Goal: Task Accomplishment & Management: Use online tool/utility

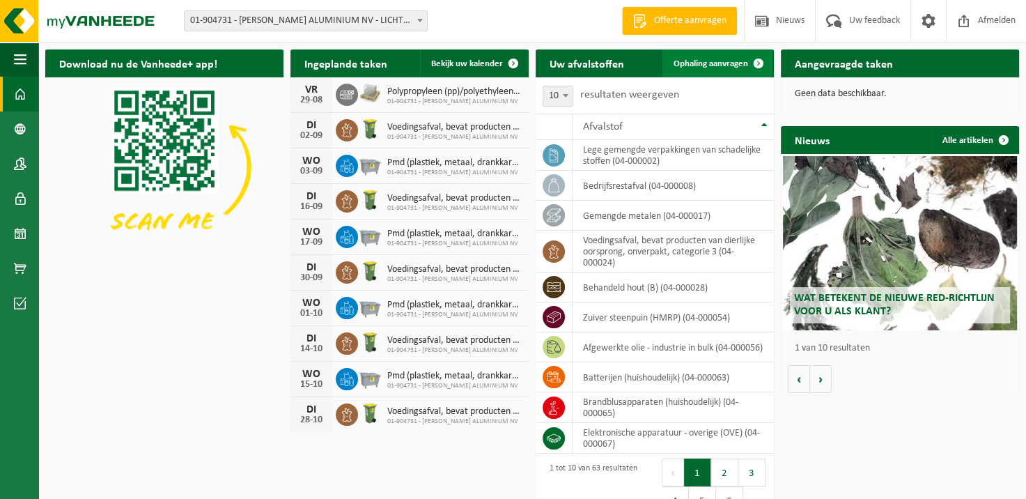
click at [716, 62] on span "Ophaling aanvragen" at bounding box center [711, 63] width 75 height 9
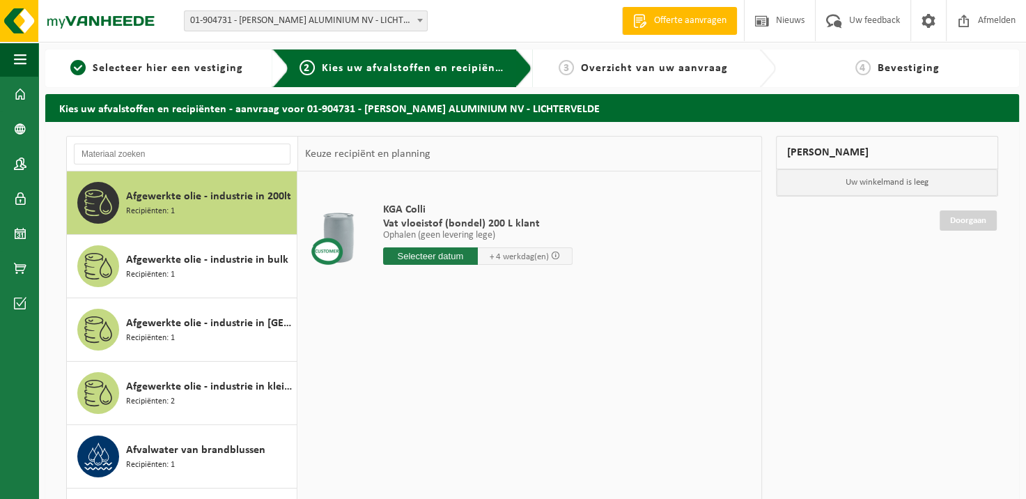
click at [222, 138] on div at bounding box center [182, 154] width 231 height 35
click at [238, 148] on input "text" at bounding box center [182, 154] width 217 height 21
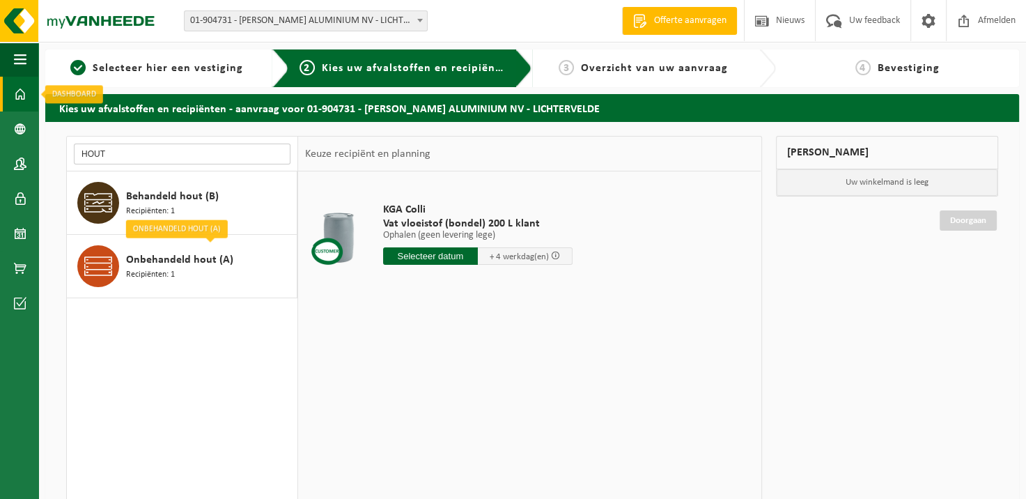
type input "HOUT"
click at [25, 88] on span at bounding box center [20, 94] width 13 height 35
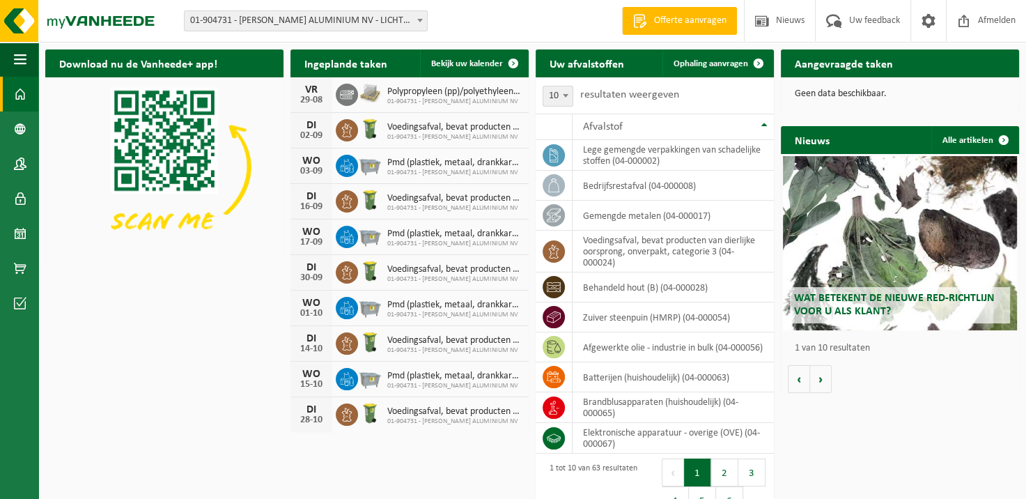
drag, startPoint x: 704, startPoint y: 59, endPoint x: 660, endPoint y: 85, distance: 51.3
click at [704, 59] on span "Ophaling aanvragen" at bounding box center [711, 63] width 75 height 9
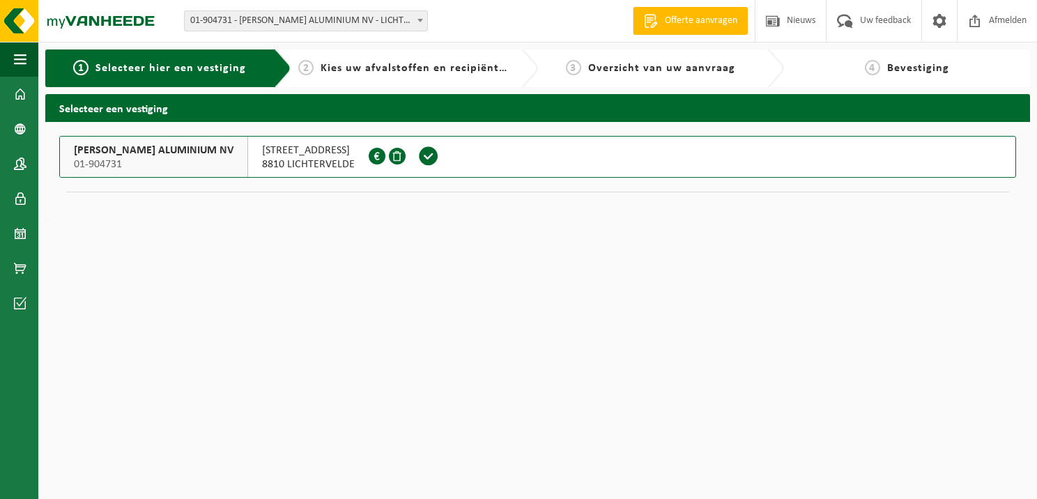
click at [418, 162] on span at bounding box center [428, 156] width 21 height 21
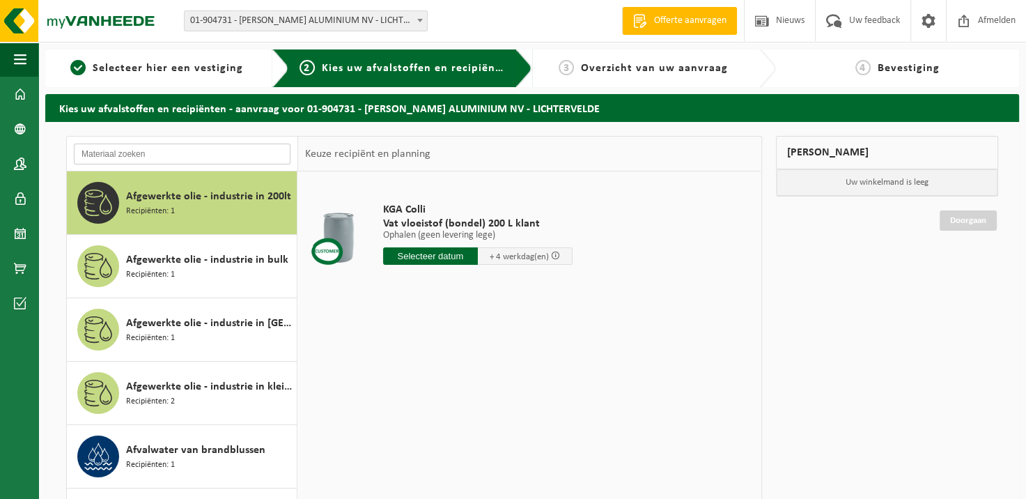
click at [131, 155] on input "text" at bounding box center [182, 154] width 217 height 21
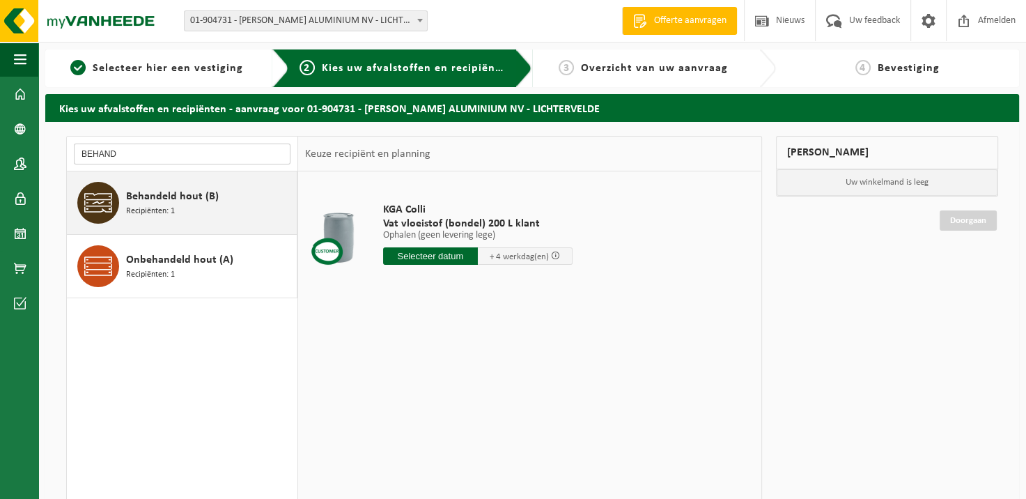
type input "BEHAND"
click at [173, 200] on span "Behandeld hout (B)" at bounding box center [172, 196] width 93 height 17
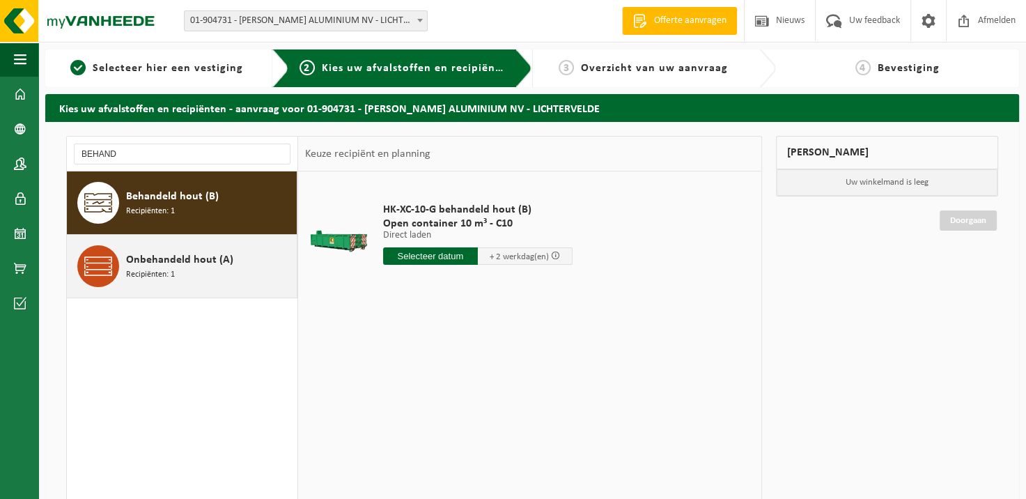
click at [154, 275] on span "Recipiënten: 1" at bounding box center [150, 274] width 49 height 13
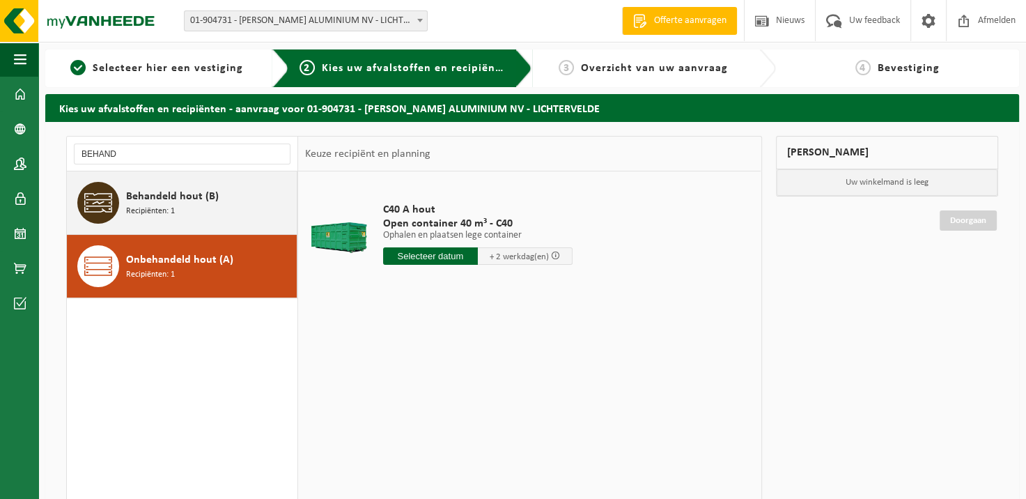
click at [208, 198] on span "Behandeld hout (B)" at bounding box center [172, 196] width 93 height 17
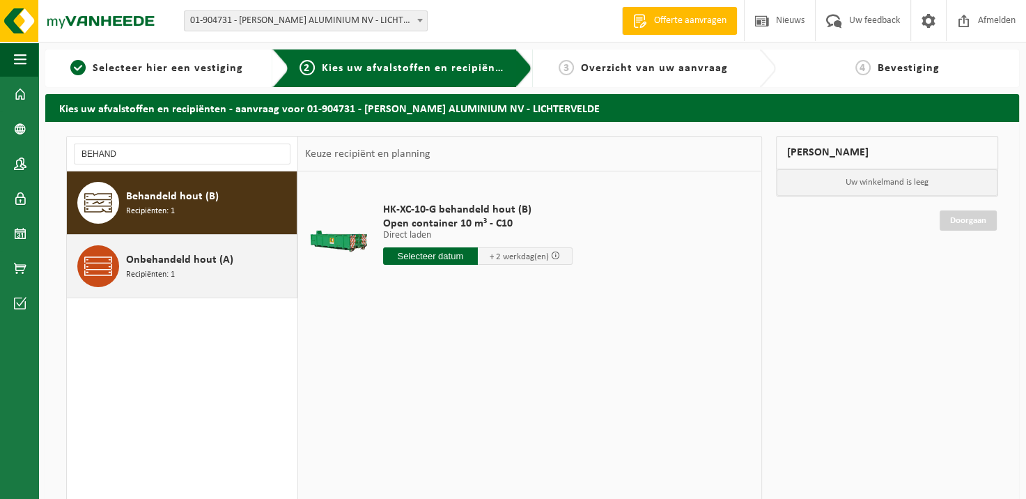
click at [208, 263] on span "Onbehandeld hout (A)" at bounding box center [179, 260] width 107 height 17
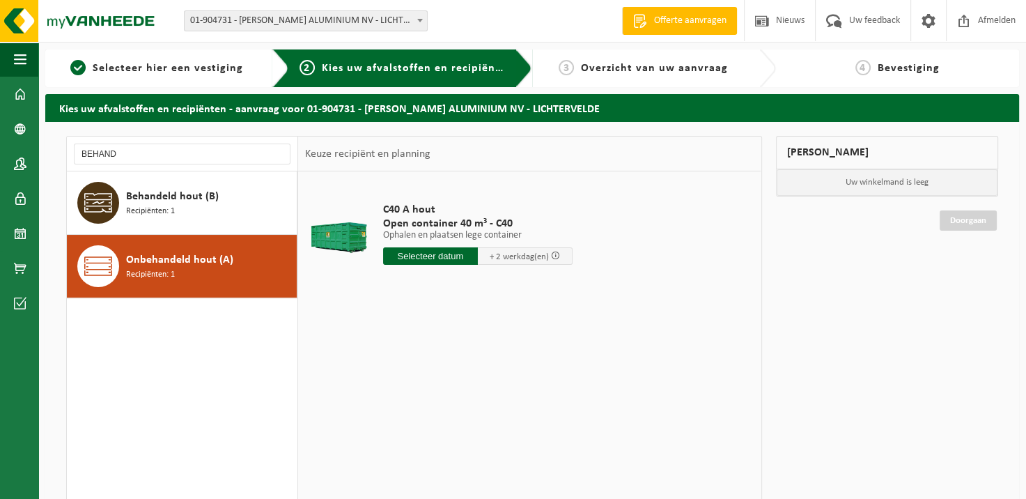
click at [457, 254] on input "text" at bounding box center [430, 255] width 95 height 17
click at [536, 289] on icon at bounding box center [541, 288] width 22 height 22
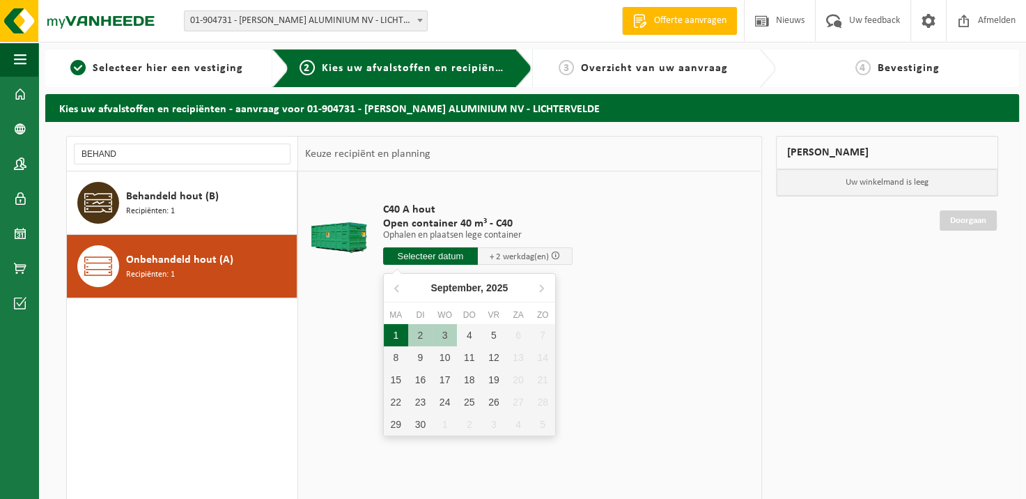
click at [396, 330] on div "1" at bounding box center [396, 335] width 24 height 22
type input "Van 2025-09-01"
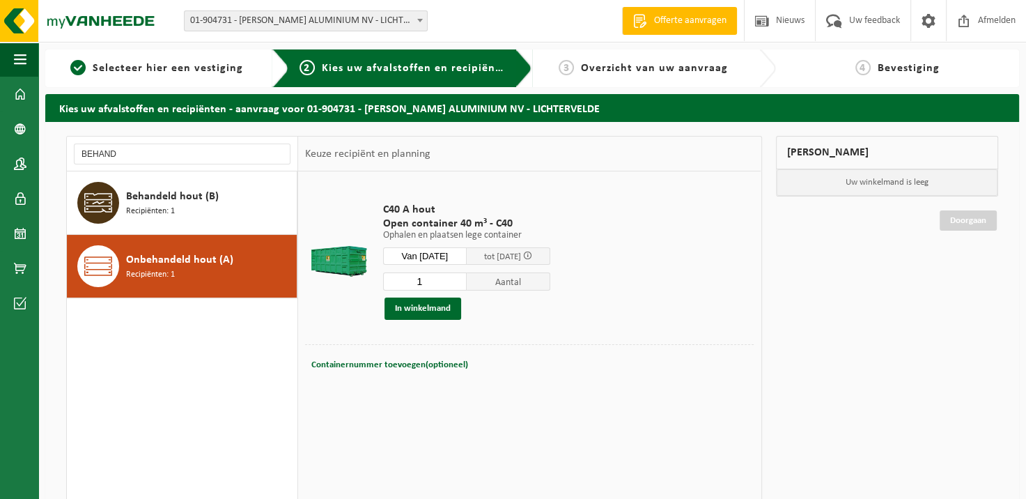
click at [398, 364] on span "Containernummer toevoegen(optioneel)" at bounding box center [389, 364] width 157 height 9
type input "c"
type input "C40-1523"
click at [435, 300] on button "In winkelmand" at bounding box center [423, 308] width 77 height 22
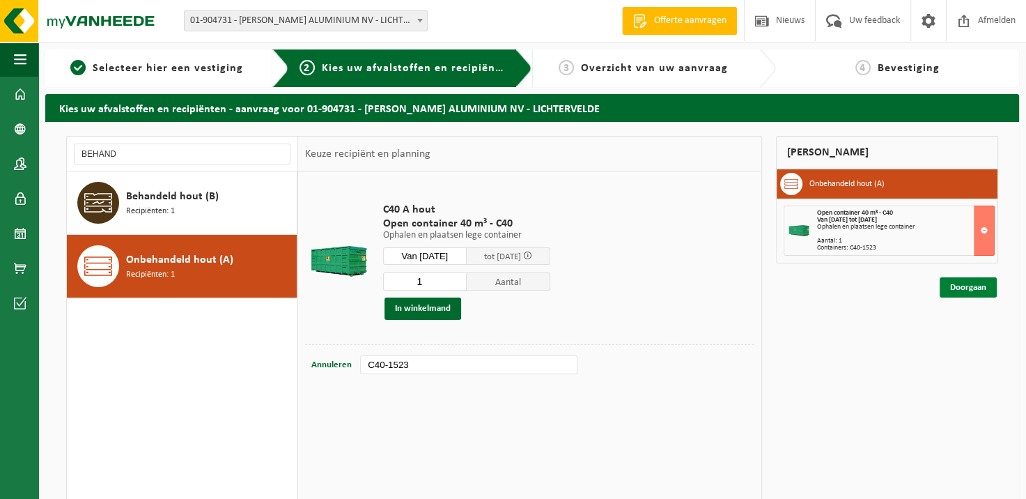
click at [981, 288] on link "Doorgaan" at bounding box center [968, 287] width 57 height 20
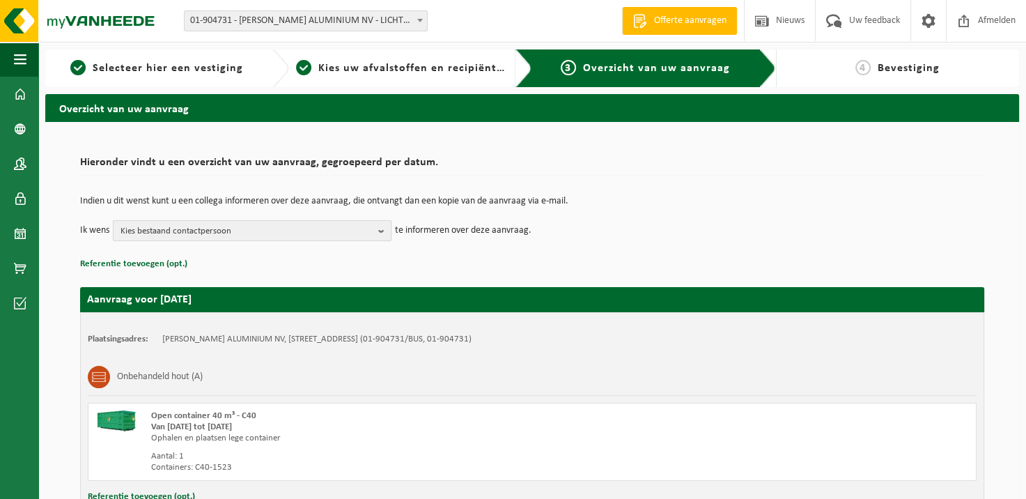
click at [340, 222] on span "Kies bestaand contactpersoon" at bounding box center [247, 231] width 252 height 21
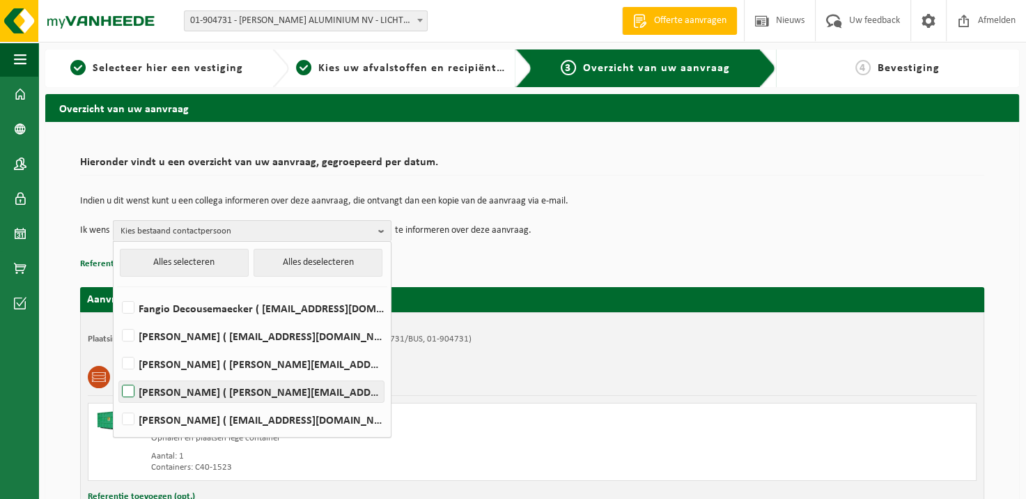
click at [160, 395] on label "EDDY VERMEERSCH ( eddy.vermeersch@vanheede.com )" at bounding box center [251, 391] width 265 height 21
click at [117, 374] on input "EDDY VERMEERSCH ( eddy.vermeersch@vanheede.com )" at bounding box center [116, 373] width 1 height 1
checkbox input "true"
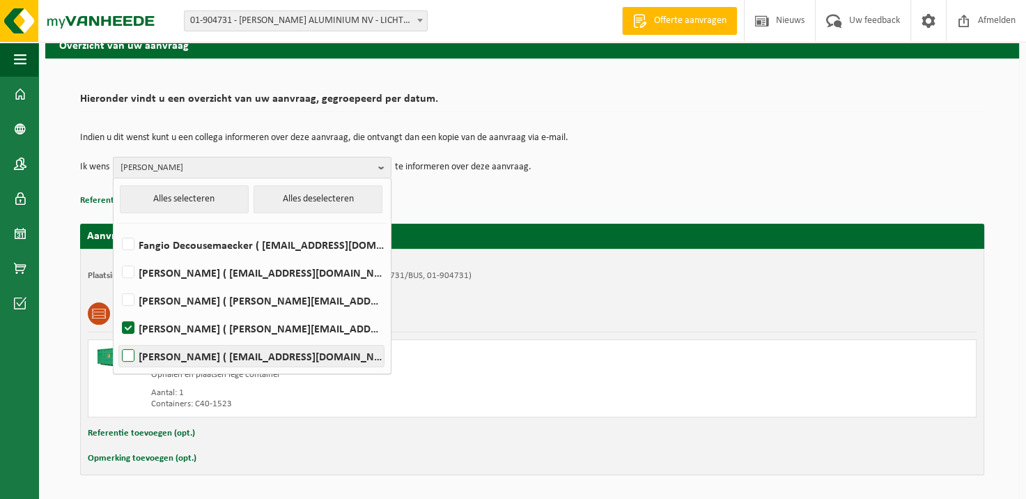
scroll to position [109, 0]
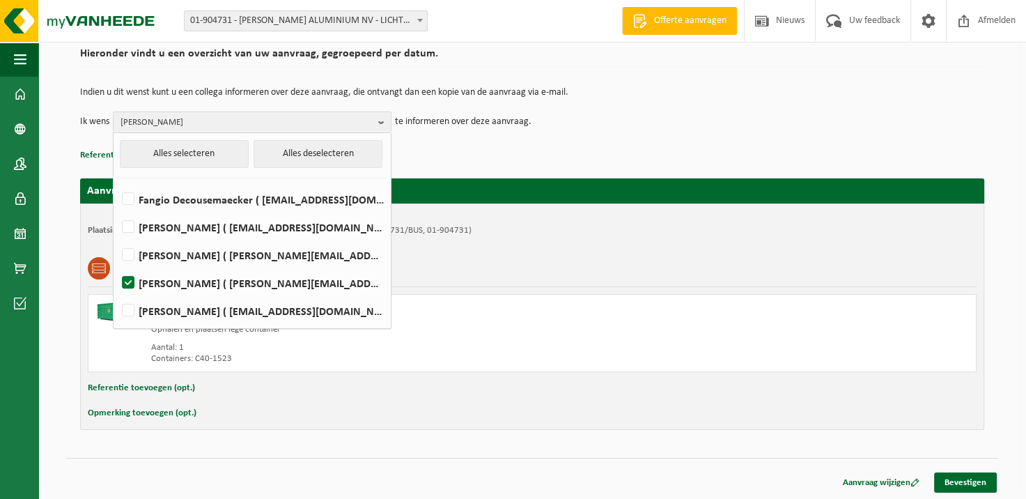
click at [674, 112] on td "Ik wens EDDY VERMEERSCH Alles selecteren Alles deselecteren Fangio Decousemaeck…" at bounding box center [532, 121] width 904 height 21
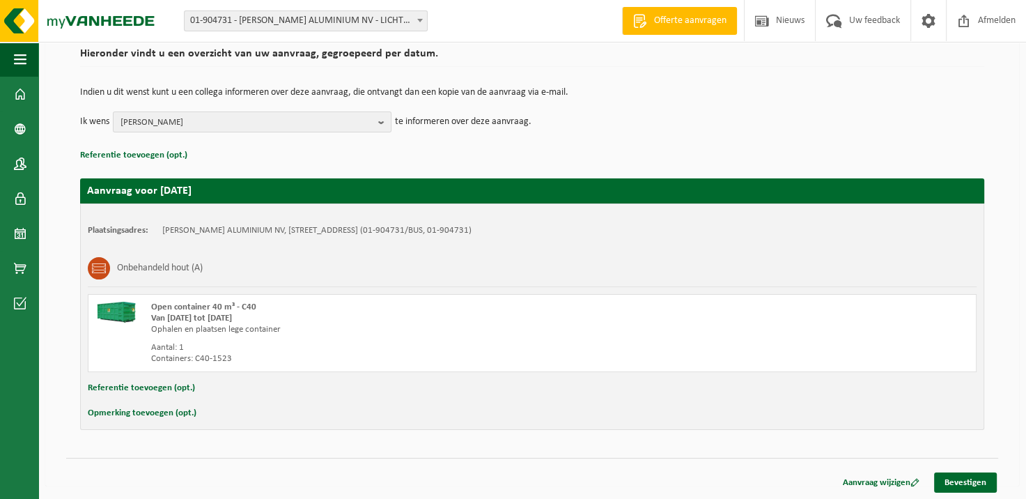
click at [111, 411] on button "Opmerking toevoegen (opt.)" at bounding box center [142, 413] width 109 height 18
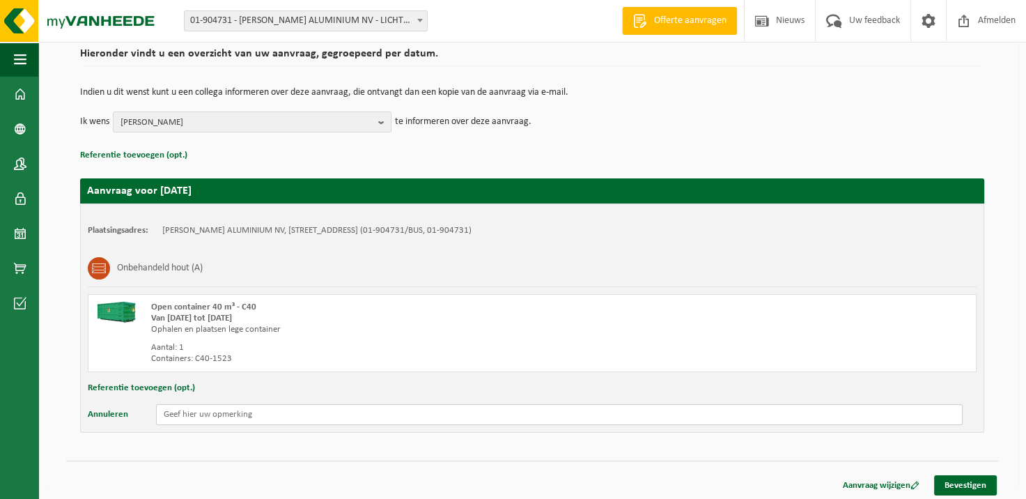
click at [230, 410] on input "text" at bounding box center [559, 414] width 807 height 21
type input "d"
type input "DRINGEND OPHALEN"
click at [967, 479] on link "Bevestigen" at bounding box center [965, 485] width 63 height 20
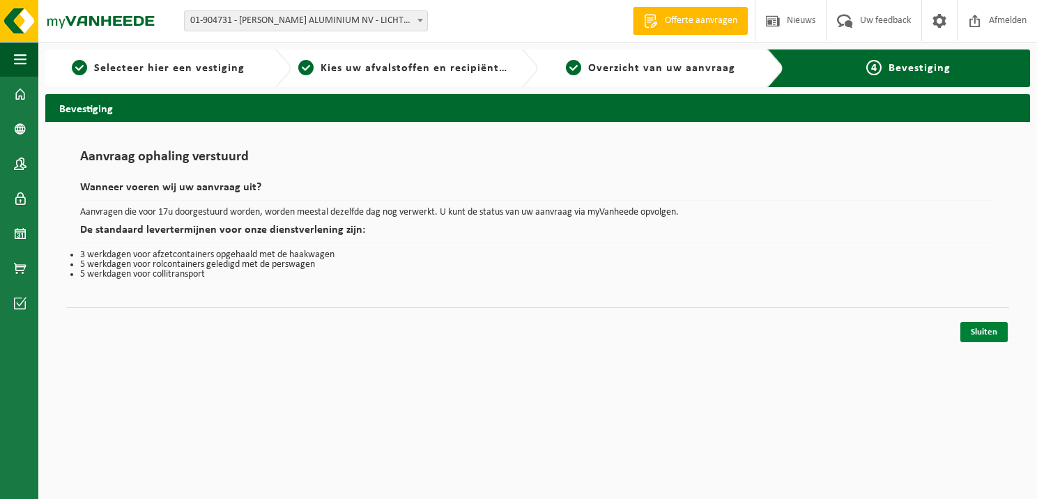
click at [985, 334] on link "Sluiten" at bounding box center [983, 332] width 47 height 20
